Goal: Information Seeking & Learning: Learn about a topic

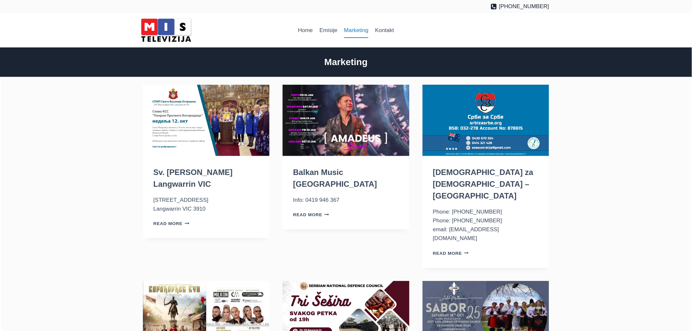
click at [354, 27] on link "Marketing" at bounding box center [356, 31] width 31 height 16
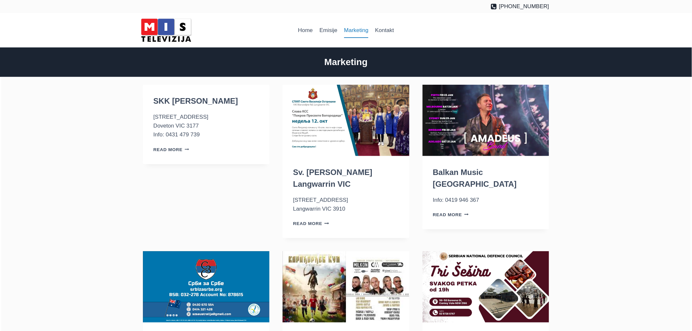
click at [352, 29] on link "Marketing" at bounding box center [356, 31] width 31 height 16
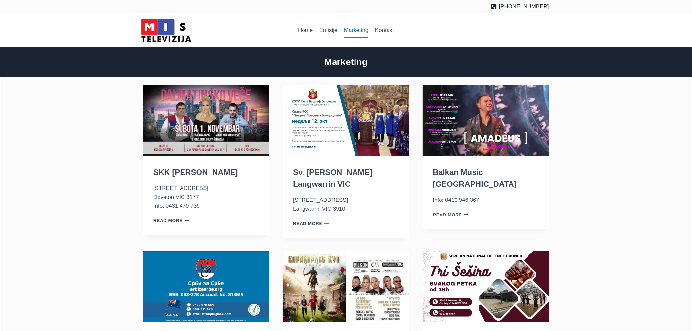
click at [208, 122] on img "SKK Nikola Tesla" at bounding box center [206, 120] width 127 height 71
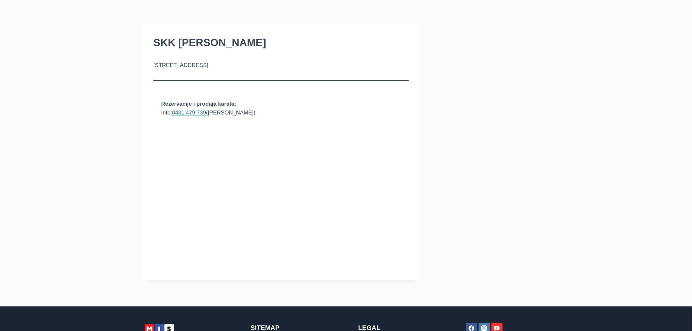
scroll to position [73, 0]
